Goal: Task Accomplishment & Management: Manage account settings

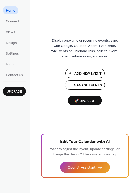
click at [90, 75] on span "Add New Event" at bounding box center [88, 73] width 27 height 5
click at [94, 84] on span "Manage Events" at bounding box center [88, 85] width 28 height 5
click at [18, 23] on span "Connect" at bounding box center [12, 21] width 13 height 5
click at [10, 22] on span "Connect" at bounding box center [12, 21] width 13 height 5
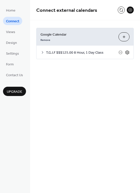
click at [128, 53] on icon at bounding box center [127, 52] width 5 height 5
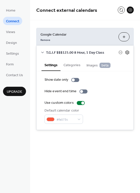
click at [128, 51] on icon at bounding box center [128, 52] width 4 height 4
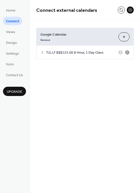
click at [128, 52] on icon at bounding box center [128, 52] width 2 height 2
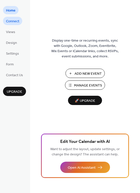
click at [14, 21] on span "Connect" at bounding box center [12, 21] width 13 height 5
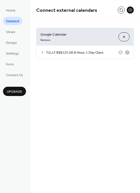
click at [80, 52] on span "T.G.I.F $$$125.00 8 Hour, 1 Day Class" at bounding box center [82, 52] width 73 height 5
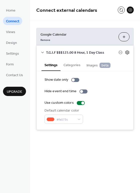
click at [127, 53] on icon at bounding box center [128, 52] width 2 height 2
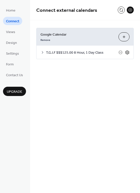
click at [127, 53] on icon at bounding box center [128, 52] width 2 height 2
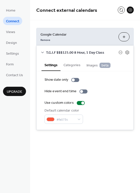
click at [75, 65] on button "Categories" at bounding box center [72, 65] width 23 height 12
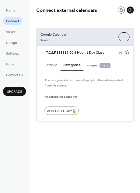
click at [94, 66] on span "Images beta" at bounding box center [99, 66] width 24 height 6
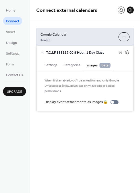
click at [48, 65] on button "Settings" at bounding box center [51, 65] width 19 height 12
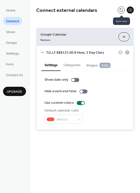
click at [121, 11] on button at bounding box center [121, 10] width 7 height 7
